Goal: Task Accomplishment & Management: Use online tool/utility

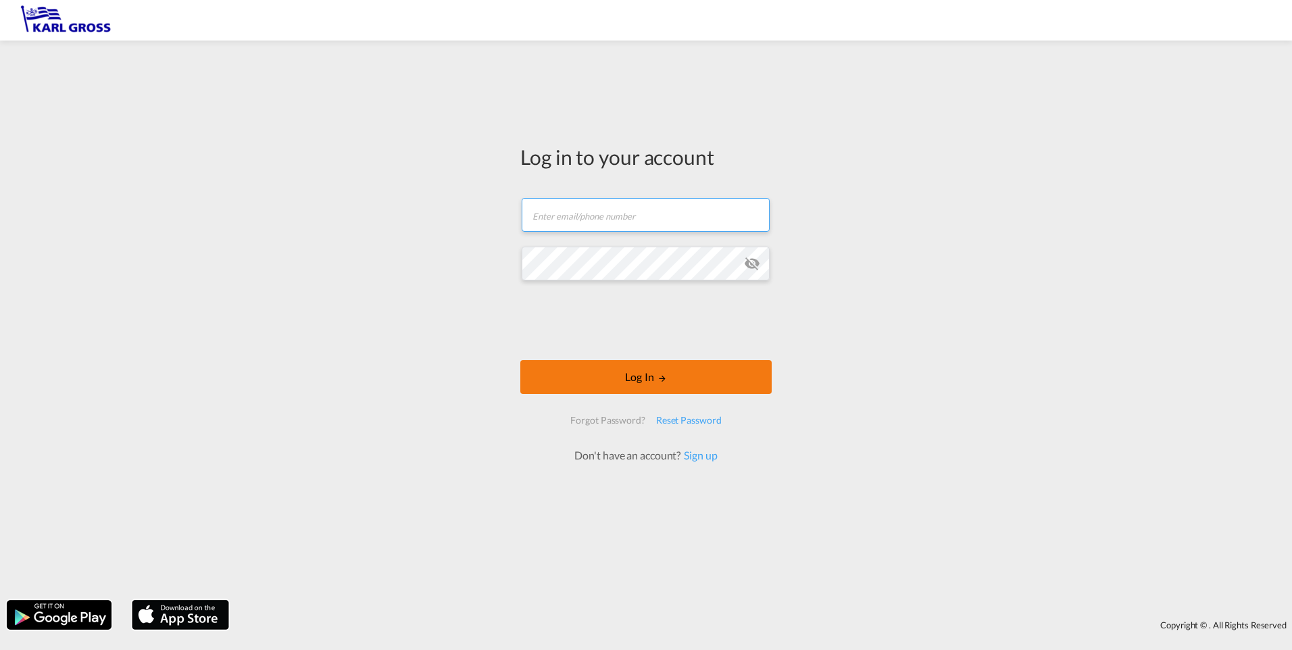
type input "[PERSON_NAME][EMAIL_ADDRESS][DOMAIN_NAME]"
click at [609, 384] on button "Log In" at bounding box center [645, 377] width 251 height 34
